Goal: Communication & Community: Answer question/provide support

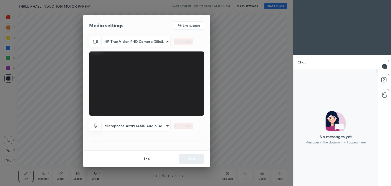
click at [206, 107] on div "HP True Vision FHD Camera (05c8:0441) 0e48258d9373023062da4b9cea32b291409458a39…" at bounding box center [146, 93] width 127 height 115
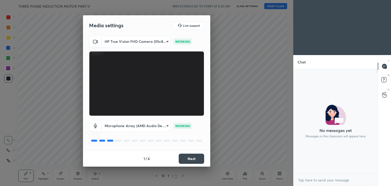
scroll to position [2, 2]
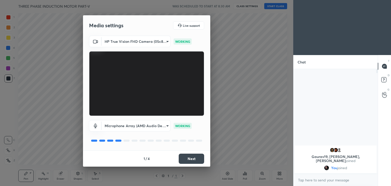
click at [200, 162] on button "Next" at bounding box center [191, 159] width 25 height 10
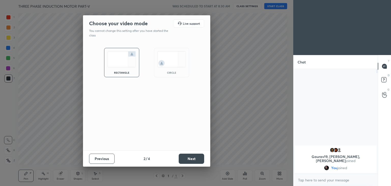
click at [200, 162] on button "Next" at bounding box center [191, 159] width 25 height 10
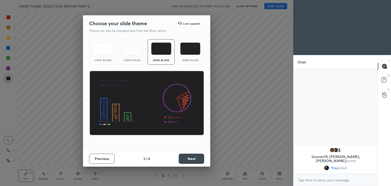
click at [200, 162] on button "Next" at bounding box center [191, 159] width 25 height 10
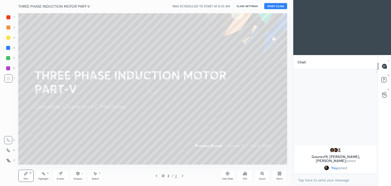
click at [278, 7] on button "START CLASS" at bounding box center [275, 6] width 23 height 6
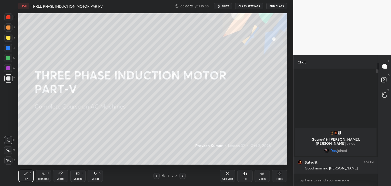
click at [9, 60] on div at bounding box center [8, 58] width 4 height 4
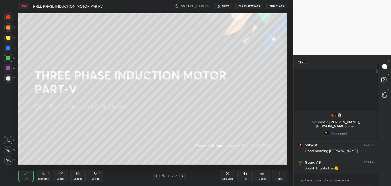
click at [6, 38] on div at bounding box center [8, 38] width 4 height 4
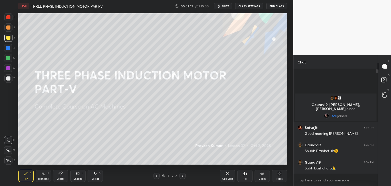
click at [227, 174] on icon at bounding box center [228, 173] width 4 height 4
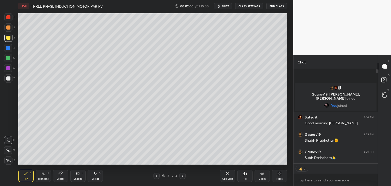
scroll to position [103, 83]
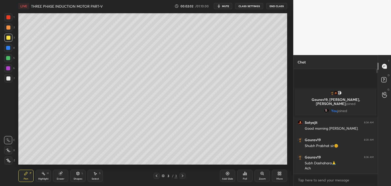
drag, startPoint x: 9, startPoint y: 164, endPoint x: 21, endPoint y: 172, distance: 14.8
click at [10, 164] on div at bounding box center [8, 160] width 8 height 8
click at [22, 173] on div "Pen P" at bounding box center [25, 176] width 15 height 12
click at [8, 56] on div at bounding box center [8, 58] width 8 height 8
click at [7, 161] on icon at bounding box center [8, 161] width 5 height 4
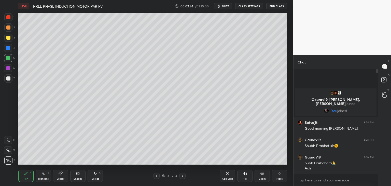
click at [29, 181] on div "Pen P" at bounding box center [25, 176] width 15 height 12
drag, startPoint x: 8, startPoint y: 162, endPoint x: 13, endPoint y: 166, distance: 6.7
click at [12, 165] on div "1 2 3 4 5 6 7 C X Z C X Z E E Erase all H H LIVE THREE PHASE INDUCTION MOTOR PA…" at bounding box center [144, 93] width 289 height 186
click at [24, 179] on div "Pen" at bounding box center [26, 179] width 5 height 3
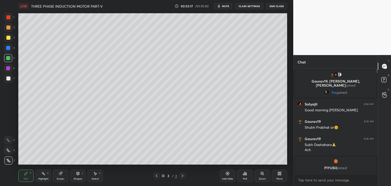
click at [65, 176] on div "Eraser" at bounding box center [60, 176] width 15 height 12
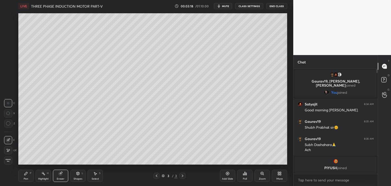
click at [12, 160] on span "Erase all" at bounding box center [8, 161] width 8 height 4
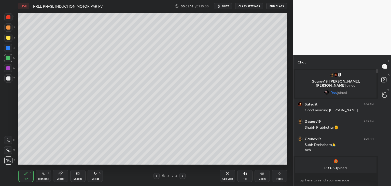
drag, startPoint x: 24, startPoint y: 172, endPoint x: 19, endPoint y: 182, distance: 11.4
click at [24, 172] on icon at bounding box center [26, 173] width 4 height 4
click at [8, 19] on div at bounding box center [8, 17] width 4 height 4
click at [9, 160] on icon at bounding box center [8, 161] width 5 height 4
click at [27, 176] on div "Pen P" at bounding box center [25, 176] width 15 height 12
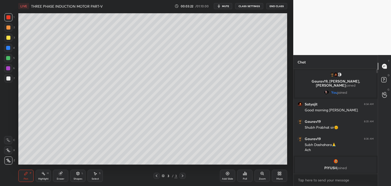
drag, startPoint x: 11, startPoint y: 162, endPoint x: 16, endPoint y: 166, distance: 6.2
click at [12, 163] on div at bounding box center [8, 160] width 8 height 8
click at [30, 177] on div "Pen P" at bounding box center [25, 176] width 15 height 12
drag, startPoint x: 8, startPoint y: 160, endPoint x: 22, endPoint y: 167, distance: 15.4
click at [9, 161] on icon at bounding box center [8, 161] width 5 height 4
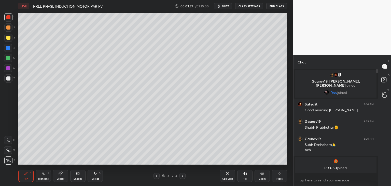
drag, startPoint x: 26, startPoint y: 177, endPoint x: 19, endPoint y: 173, distance: 7.9
click at [26, 177] on div "Pen P" at bounding box center [25, 176] width 15 height 12
drag, startPoint x: 6, startPoint y: 160, endPoint x: 28, endPoint y: 178, distance: 29.1
click at [7, 160] on div at bounding box center [8, 160] width 8 height 8
click at [30, 181] on div "Pen P" at bounding box center [25, 176] width 15 height 12
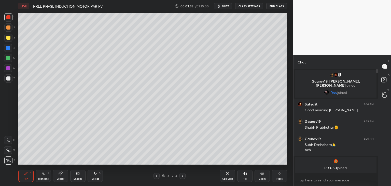
click at [7, 38] on div at bounding box center [8, 38] width 4 height 4
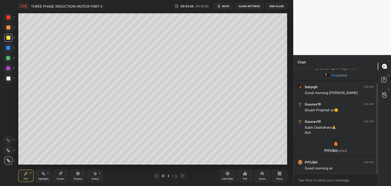
drag, startPoint x: 377, startPoint y: 144, endPoint x: 377, endPoint y: 167, distance: 23.4
click at [377, 167] on div at bounding box center [377, 129] width 2 height 90
click at [8, 50] on div at bounding box center [8, 48] width 8 height 8
drag, startPoint x: 9, startPoint y: 81, endPoint x: 10, endPoint y: 78, distance: 3.4
click at [8, 81] on div at bounding box center [8, 78] width 8 height 8
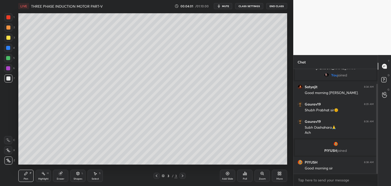
click at [8, 48] on div at bounding box center [8, 48] width 4 height 4
drag, startPoint x: 10, startPoint y: 20, endPoint x: 16, endPoint y: 19, distance: 6.6
click at [9, 20] on div at bounding box center [8, 17] width 8 height 8
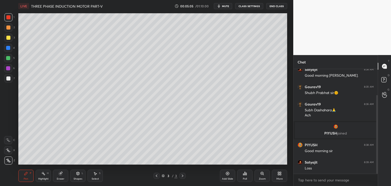
click at [61, 175] on div "Eraser" at bounding box center [60, 176] width 15 height 12
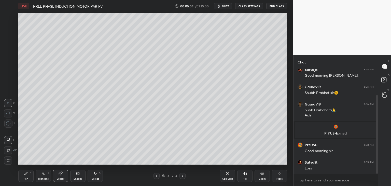
click at [30, 177] on div "Pen P" at bounding box center [25, 176] width 15 height 12
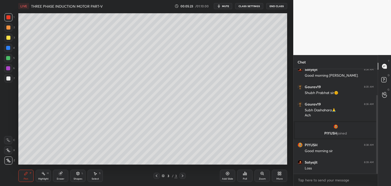
click at [8, 38] on div at bounding box center [8, 38] width 4 height 4
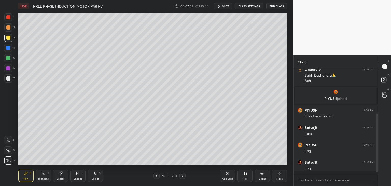
scroll to position [69, 0]
click at [9, 78] on div at bounding box center [8, 78] width 4 height 4
click at [60, 179] on div "Eraser" at bounding box center [61, 179] width 8 height 3
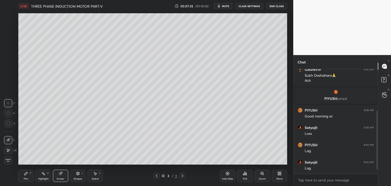
click at [25, 178] on div "Pen" at bounding box center [26, 179] width 5 height 3
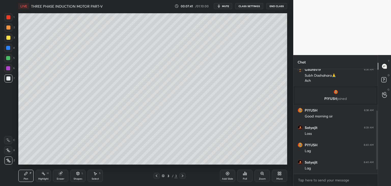
click at [10, 39] on div at bounding box center [8, 38] width 8 height 8
click at [9, 18] on div at bounding box center [8, 17] width 4 height 4
click at [64, 174] on div "Eraser" at bounding box center [60, 176] width 15 height 12
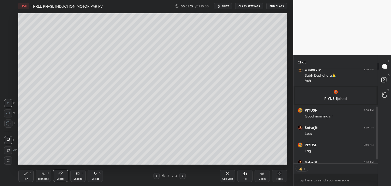
scroll to position [2, 2]
click at [79, 177] on div "Shapes L" at bounding box center [77, 176] width 15 height 12
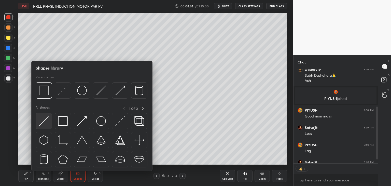
click at [45, 120] on img at bounding box center [44, 121] width 10 height 10
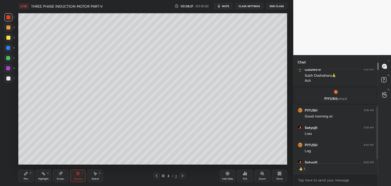
click at [9, 79] on div at bounding box center [8, 78] width 4 height 4
click at [9, 59] on div at bounding box center [8, 58] width 4 height 4
click at [21, 174] on div "Pen P" at bounding box center [25, 176] width 15 height 12
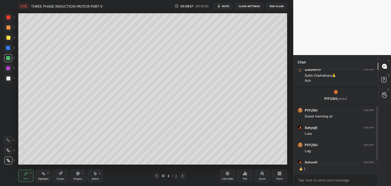
click at [9, 18] on div at bounding box center [8, 17] width 4 height 4
click at [8, 71] on div at bounding box center [8, 68] width 8 height 8
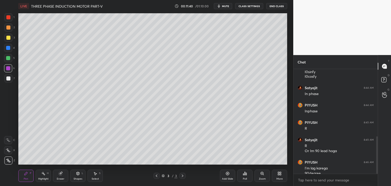
scroll to position [188, 0]
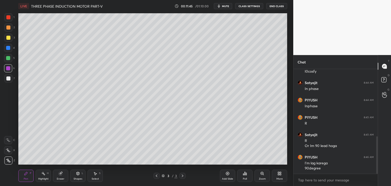
click at [228, 174] on div "Add Slide" at bounding box center [227, 176] width 15 height 12
click at [65, 175] on div "Eraser" at bounding box center [60, 176] width 15 height 12
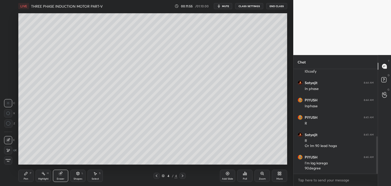
drag, startPoint x: 10, startPoint y: 161, endPoint x: 25, endPoint y: 178, distance: 22.4
click at [11, 161] on span "Erase all" at bounding box center [8, 161] width 8 height 4
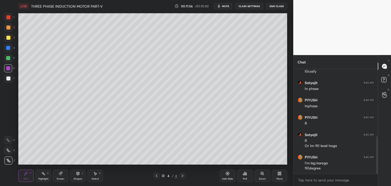
click at [31, 182] on div "Pen P Highlight H Eraser Shapes L Select S 4 / 4 Add Slide Poll Zoom More" at bounding box center [152, 176] width 269 height 20
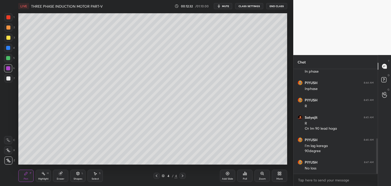
click at [8, 39] on div at bounding box center [8, 38] width 4 height 4
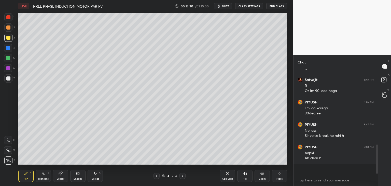
scroll to position [103, 83]
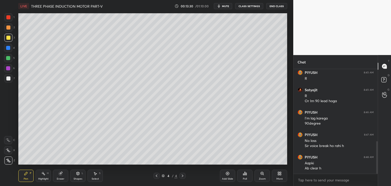
click at [226, 6] on span "mute" at bounding box center [225, 6] width 7 height 4
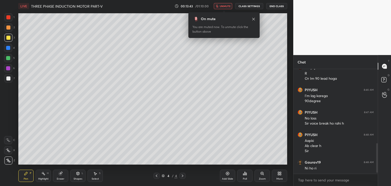
scroll to position [273, 0]
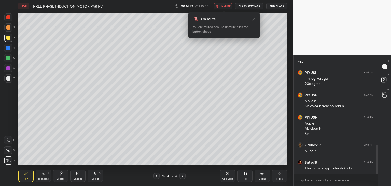
click at [226, 3] on button "unmute" at bounding box center [223, 6] width 18 height 6
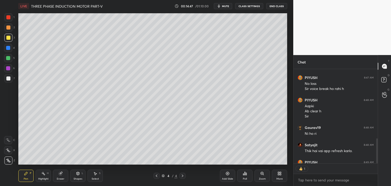
scroll to position [2, 2]
click at [11, 18] on div at bounding box center [8, 17] width 8 height 8
click at [7, 49] on div at bounding box center [8, 48] width 4 height 4
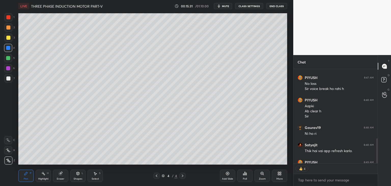
drag, startPoint x: 8, startPoint y: 79, endPoint x: 7, endPoint y: 93, distance: 13.8
click at [8, 79] on div at bounding box center [8, 78] width 4 height 4
click at [10, 162] on icon at bounding box center [8, 161] width 5 height 4
click at [24, 173] on icon at bounding box center [26, 173] width 4 height 4
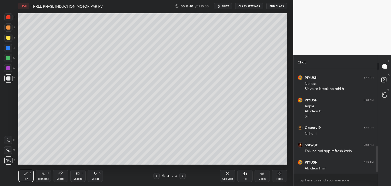
click at [9, 59] on div at bounding box center [8, 58] width 4 height 4
click at [227, 175] on div "Add Slide" at bounding box center [227, 176] width 15 height 12
click at [61, 174] on icon at bounding box center [60, 173] width 3 height 3
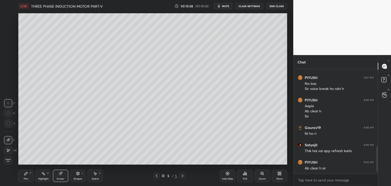
scroll to position [307, 0]
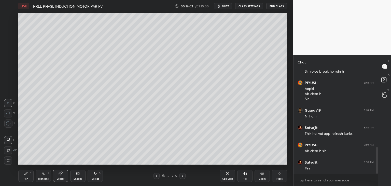
click at [28, 183] on div "Pen P Highlight H Eraser Shapes L Select S 5 / 5 Add Slide Poll Zoom More" at bounding box center [152, 176] width 269 height 20
drag, startPoint x: 28, startPoint y: 177, endPoint x: 19, endPoint y: 185, distance: 11.9
click at [27, 177] on div "Pen P" at bounding box center [25, 176] width 15 height 12
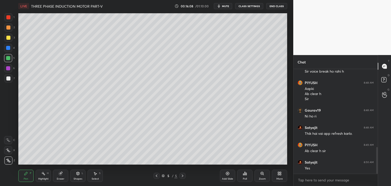
click at [78, 177] on div "Shapes L" at bounding box center [77, 176] width 15 height 12
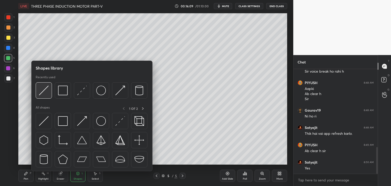
click at [41, 96] on div at bounding box center [44, 90] width 16 height 16
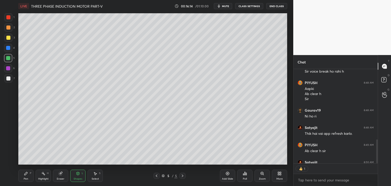
scroll to position [2, 2]
click at [9, 79] on div at bounding box center [8, 78] width 4 height 4
click at [25, 177] on div "Pen P" at bounding box center [25, 176] width 15 height 12
drag, startPoint x: 9, startPoint y: 18, endPoint x: 15, endPoint y: 20, distance: 5.8
click at [9, 17] on div at bounding box center [8, 17] width 4 height 4
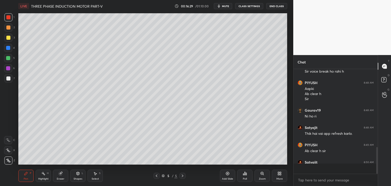
scroll to position [307, 0]
click at [65, 172] on div "Eraser" at bounding box center [60, 176] width 15 height 12
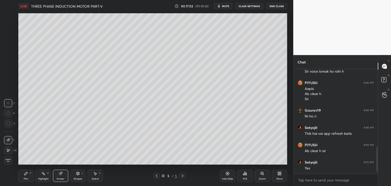
click at [26, 175] on div "Pen P" at bounding box center [25, 176] width 15 height 12
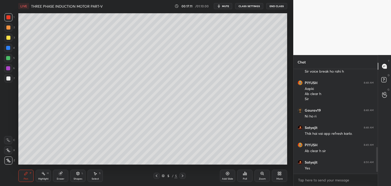
click at [10, 79] on div at bounding box center [8, 78] width 4 height 4
click at [10, 58] on div at bounding box center [8, 58] width 4 height 4
click at [82, 178] on div "Shapes" at bounding box center [78, 179] width 9 height 3
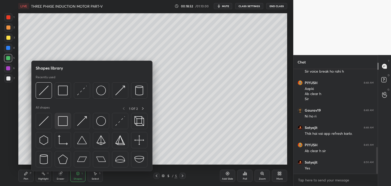
click at [66, 126] on img at bounding box center [63, 121] width 10 height 10
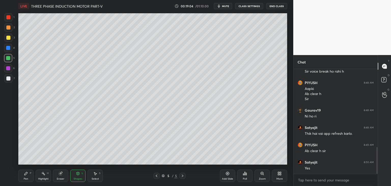
click at [27, 177] on div "Pen P" at bounding box center [25, 176] width 15 height 12
click at [7, 38] on div at bounding box center [8, 38] width 4 height 4
click at [78, 178] on div "Shapes" at bounding box center [78, 179] width 9 height 3
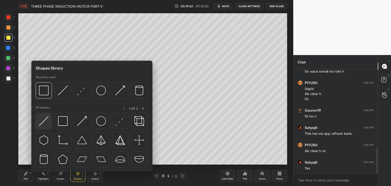
click at [47, 116] on img at bounding box center [44, 121] width 10 height 10
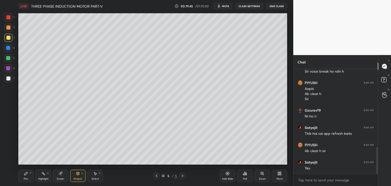
click at [9, 70] on div at bounding box center [8, 68] width 4 height 4
click at [10, 48] on div at bounding box center [8, 48] width 4 height 4
click at [77, 175] on icon at bounding box center [78, 173] width 4 height 4
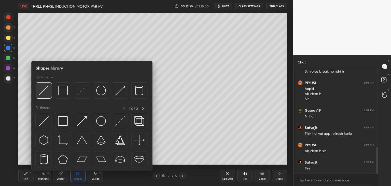
click at [46, 91] on img at bounding box center [44, 91] width 10 height 10
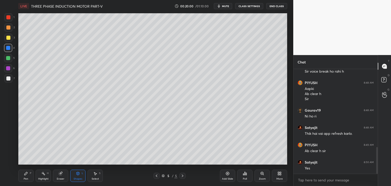
click at [24, 178] on div "Pen" at bounding box center [26, 179] width 5 height 3
click at [9, 78] on div at bounding box center [8, 78] width 4 height 4
click at [274, 164] on div "LIVE THREE PHASE INDUCTION MOTOR PART-V 00:20:42 / 01:10:00 mute CLASS SETTINGS…" at bounding box center [152, 93] width 273 height 186
type textarea "x"
click at [281, 175] on icon at bounding box center [280, 173] width 4 height 4
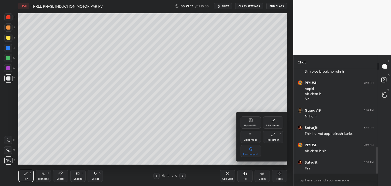
click at [252, 126] on div "Upload File" at bounding box center [250, 125] width 13 height 3
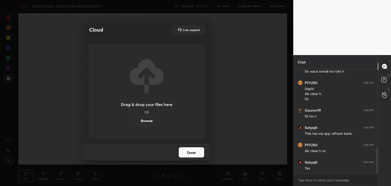
click at [143, 121] on label "Browse" at bounding box center [146, 121] width 23 height 8
click at [135, 121] on input "Browse" at bounding box center [135, 121] width 0 height 8
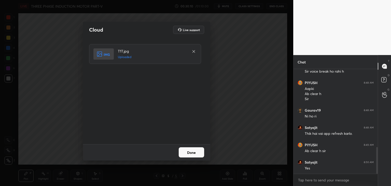
click at [194, 155] on button "Done" at bounding box center [191, 152] width 25 height 10
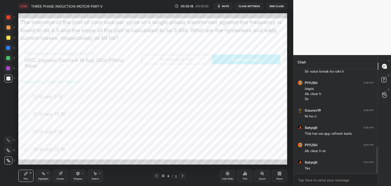
click at [248, 175] on div "Poll" at bounding box center [244, 176] width 15 height 12
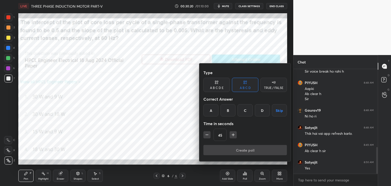
click at [227, 112] on div "B" at bounding box center [228, 110] width 15 height 12
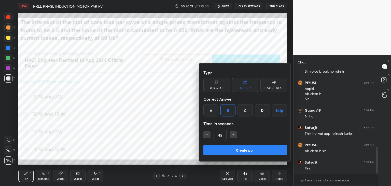
click at [233, 134] on icon "button" at bounding box center [233, 134] width 0 height 3
type input "60"
click at [234, 151] on button "Create poll" at bounding box center [245, 150] width 84 height 10
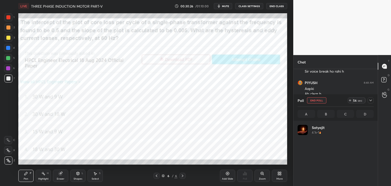
scroll to position [60, 75]
click at [8, 17] on div at bounding box center [8, 17] width 4 height 4
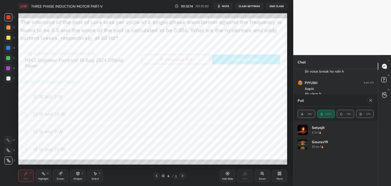
click at [8, 17] on div at bounding box center [8, 17] width 4 height 4
click at [156, 176] on icon at bounding box center [157, 176] width 4 height 4
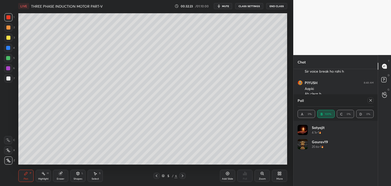
click at [184, 176] on icon at bounding box center [183, 176] width 4 height 4
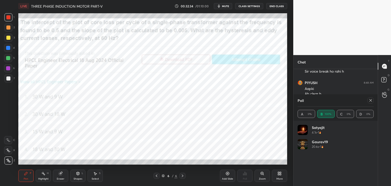
click at [79, 175] on icon at bounding box center [78, 173] width 4 height 4
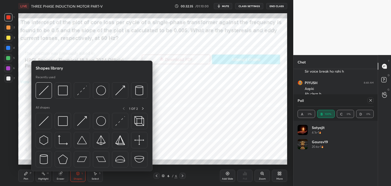
click at [62, 178] on div "Eraser" at bounding box center [60, 176] width 15 height 12
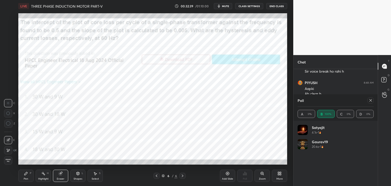
click at [22, 176] on div "Pen P" at bounding box center [25, 176] width 15 height 12
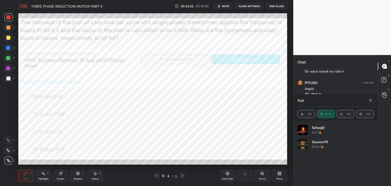
scroll to position [2, 2]
click at [370, 100] on icon at bounding box center [371, 100] width 4 height 4
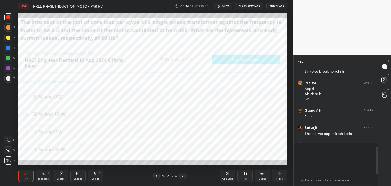
scroll to position [101, 83]
click at [158, 177] on icon at bounding box center [157, 176] width 4 height 4
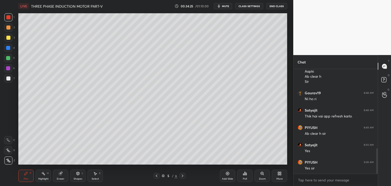
scroll to position [324, 0]
click at [79, 178] on div "Shapes" at bounding box center [78, 179] width 9 height 3
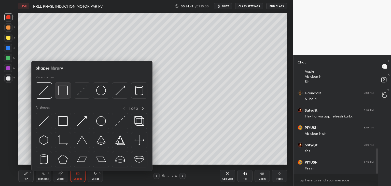
click at [64, 91] on img at bounding box center [63, 91] width 10 height 10
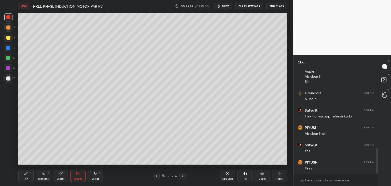
drag, startPoint x: 223, startPoint y: 177, endPoint x: 228, endPoint y: 177, distance: 5.6
click at [223, 177] on div "Add Slide" at bounding box center [227, 176] width 15 height 12
drag, startPoint x: 26, startPoint y: 175, endPoint x: 21, endPoint y: 177, distance: 4.8
click at [25, 176] on div "Pen P" at bounding box center [25, 176] width 15 height 12
click at [9, 39] on div at bounding box center [8, 38] width 4 height 4
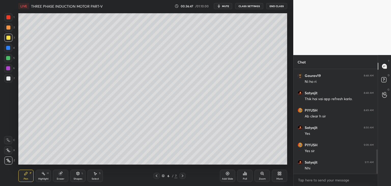
scroll to position [359, 0]
click at [9, 77] on div at bounding box center [8, 78] width 4 height 4
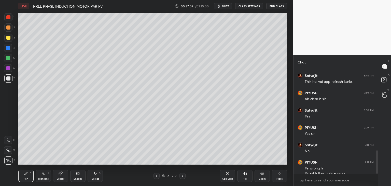
scroll to position [364, 0]
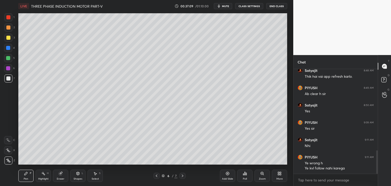
click at [63, 177] on div "Eraser" at bounding box center [60, 176] width 15 height 12
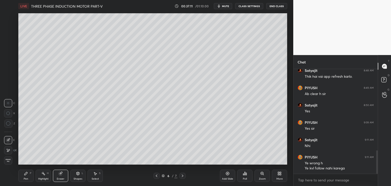
click at [29, 175] on div "Pen P" at bounding box center [25, 176] width 15 height 12
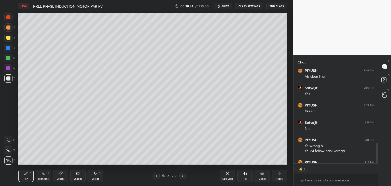
scroll to position [93, 83]
click at [10, 46] on div at bounding box center [8, 48] width 8 height 8
click at [60, 178] on div "Eraser" at bounding box center [61, 179] width 8 height 3
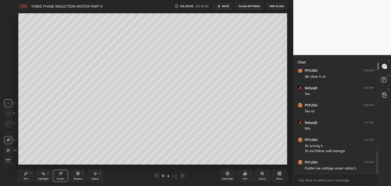
click at [29, 179] on div "Pen P" at bounding box center [25, 176] width 15 height 12
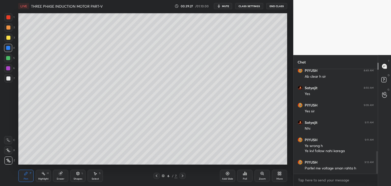
click at [227, 177] on div "Add Slide" at bounding box center [227, 176] width 15 height 12
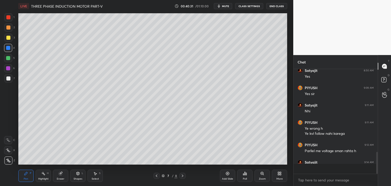
scroll to position [399, 0]
click at [9, 36] on div at bounding box center [8, 38] width 4 height 4
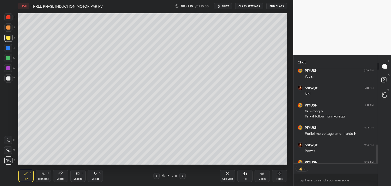
scroll to position [432, 0]
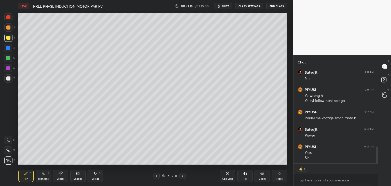
click at [156, 177] on icon at bounding box center [157, 176] width 4 height 4
click at [184, 175] on div at bounding box center [183, 176] width 6 height 6
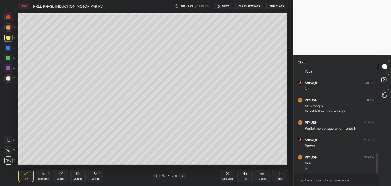
scroll to position [2, 2]
click at [157, 178] on icon at bounding box center [157, 176] width 4 height 4
click at [183, 175] on icon at bounding box center [183, 176] width 4 height 4
click at [226, 176] on div "Add Slide" at bounding box center [227, 176] width 15 height 12
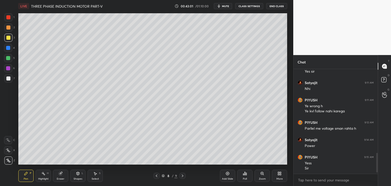
drag, startPoint x: 9, startPoint y: 19, endPoint x: 5, endPoint y: 19, distance: 3.6
click at [9, 19] on div at bounding box center [8, 17] width 4 height 4
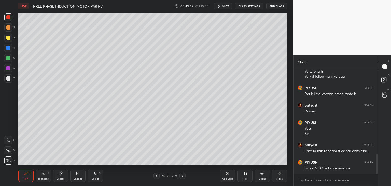
scroll to position [461, 0]
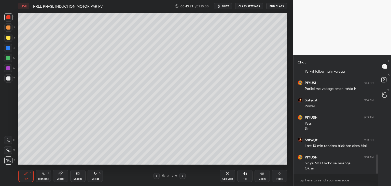
click at [9, 58] on div at bounding box center [8, 58] width 4 height 4
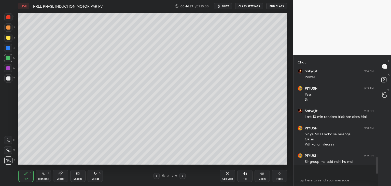
scroll to position [103, 83]
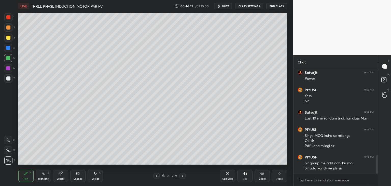
click at [156, 174] on icon at bounding box center [157, 176] width 4 height 4
click at [158, 178] on icon at bounding box center [157, 176] width 4 height 4
click at [157, 177] on icon at bounding box center [157, 176] width 4 height 4
click at [7, 38] on div at bounding box center [8, 38] width 4 height 4
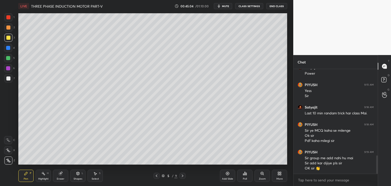
drag, startPoint x: 155, startPoint y: 179, endPoint x: 155, endPoint y: 185, distance: 6.6
click at [155, 179] on div at bounding box center [157, 176] width 6 height 6
click at [157, 174] on icon at bounding box center [157, 176] width 4 height 4
click at [184, 177] on icon at bounding box center [183, 176] width 4 height 4
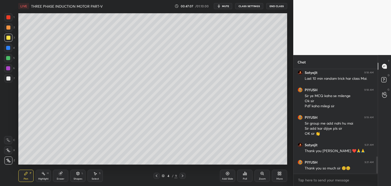
scroll to position [546, 0]
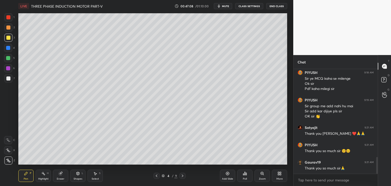
click at [10, 57] on div at bounding box center [8, 58] width 8 height 8
drag, startPoint x: 9, startPoint y: 160, endPoint x: 14, endPoint y: 165, distance: 7.0
click at [9, 161] on icon at bounding box center [8, 160] width 4 height 3
click at [17, 171] on div "LIVE THREE PHASE INDUCTION MOTOR PART-V 00:47:09 / 01:10:00 mute CLASS SETTINGS…" at bounding box center [152, 93] width 273 height 186
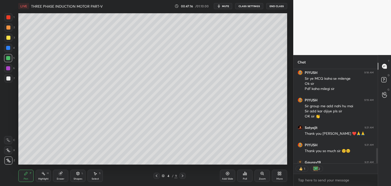
click at [9, 37] on div at bounding box center [8, 38] width 4 height 4
click at [226, 7] on span "mute" at bounding box center [225, 6] width 7 height 4
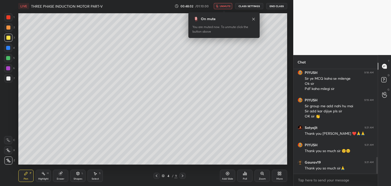
click at [279, 5] on button "End Class" at bounding box center [276, 6] width 21 height 6
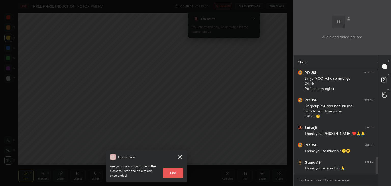
drag, startPoint x: 169, startPoint y: 173, endPoint x: 166, endPoint y: 179, distance: 6.2
click at [170, 173] on button "End" at bounding box center [173, 173] width 20 height 10
type textarea "x"
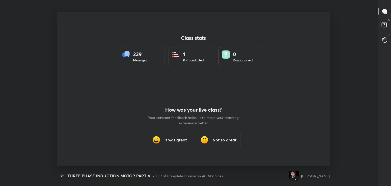
scroll to position [25316, 25086]
click at [177, 138] on h3 "It was great" at bounding box center [176, 140] width 22 height 6
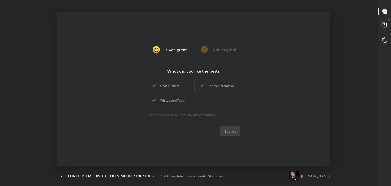
drag, startPoint x: 170, startPoint y: 90, endPoint x: 171, endPoint y: 93, distance: 3.3
click at [170, 91] on div "Chat Support" at bounding box center [170, 85] width 46 height 13
click at [175, 102] on div "Whiteboard Tools" at bounding box center [170, 100] width 46 height 13
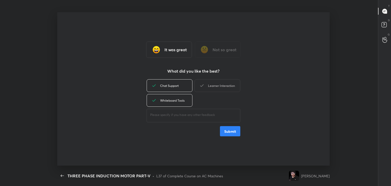
click at [211, 83] on div "Learner Interaction" at bounding box center [218, 85] width 46 height 13
click at [232, 133] on button "Submit" at bounding box center [230, 131] width 20 height 10
